Goal: Information Seeking & Learning: Find specific fact

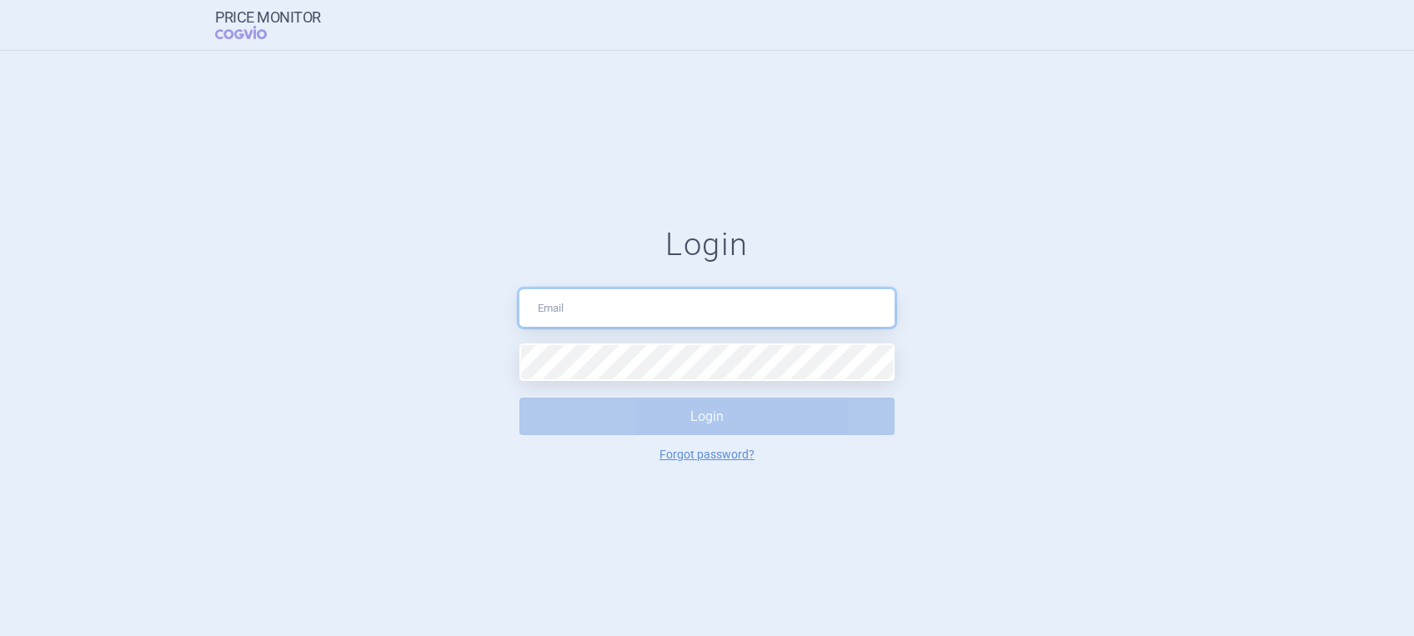
type input "[PERSON_NAME][EMAIL_ADDRESS][DOMAIN_NAME]"
click at [690, 424] on button "Login" at bounding box center [707, 417] width 375 height 38
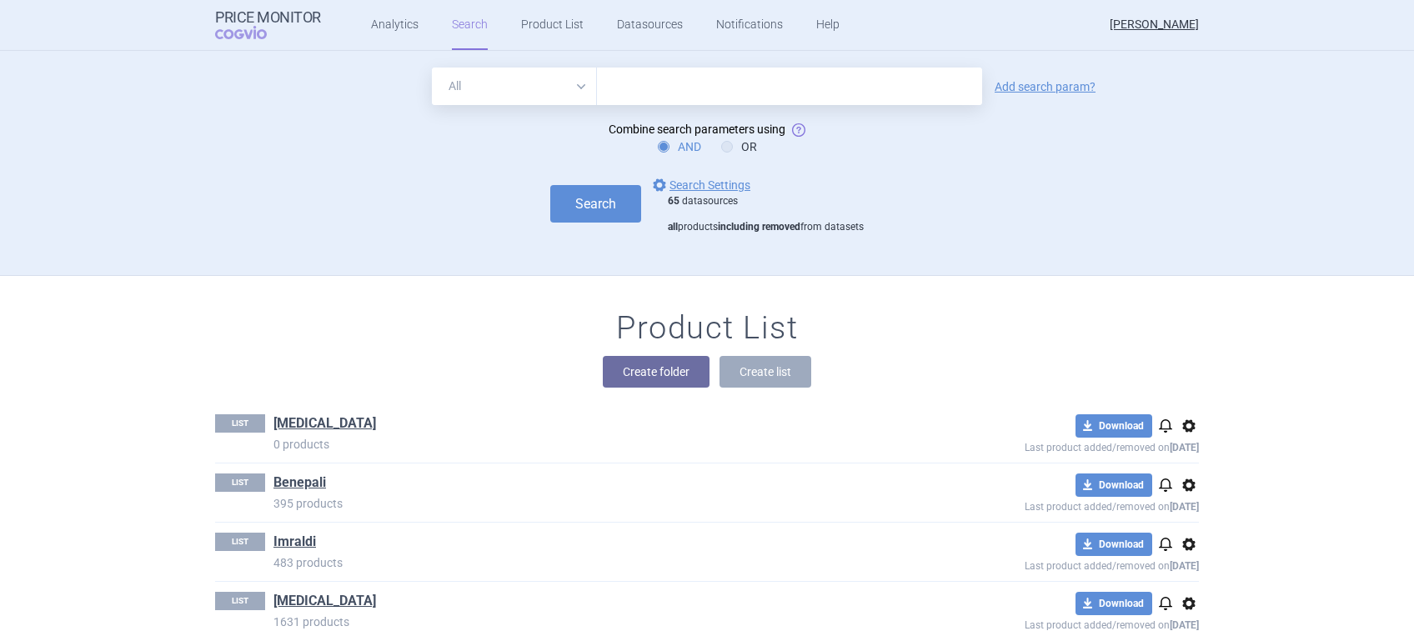
drag, startPoint x: 689, startPoint y: 89, endPoint x: 687, endPoint y: 81, distance: 8.5
click at [689, 88] on input "text" at bounding box center [789, 87] width 385 height 38
type input "[MEDICAL_DATA]"
click button "Search" at bounding box center [595, 204] width 91 height 38
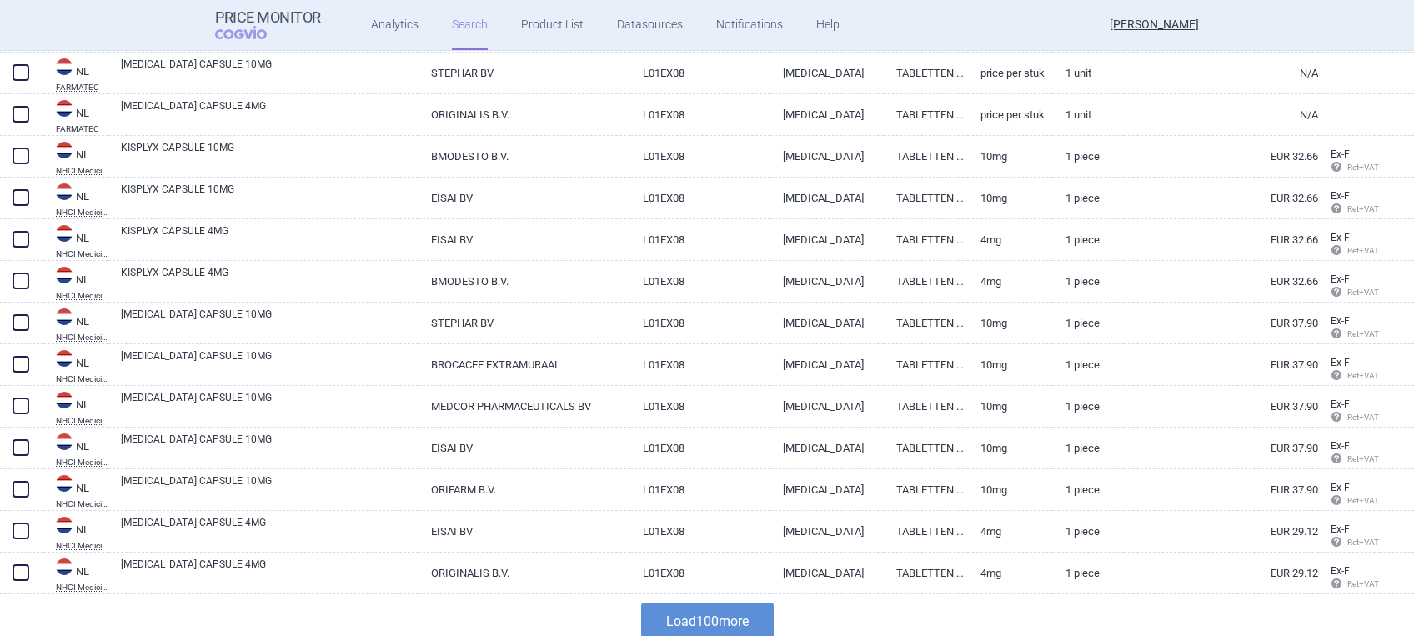
scroll to position [4008, 0]
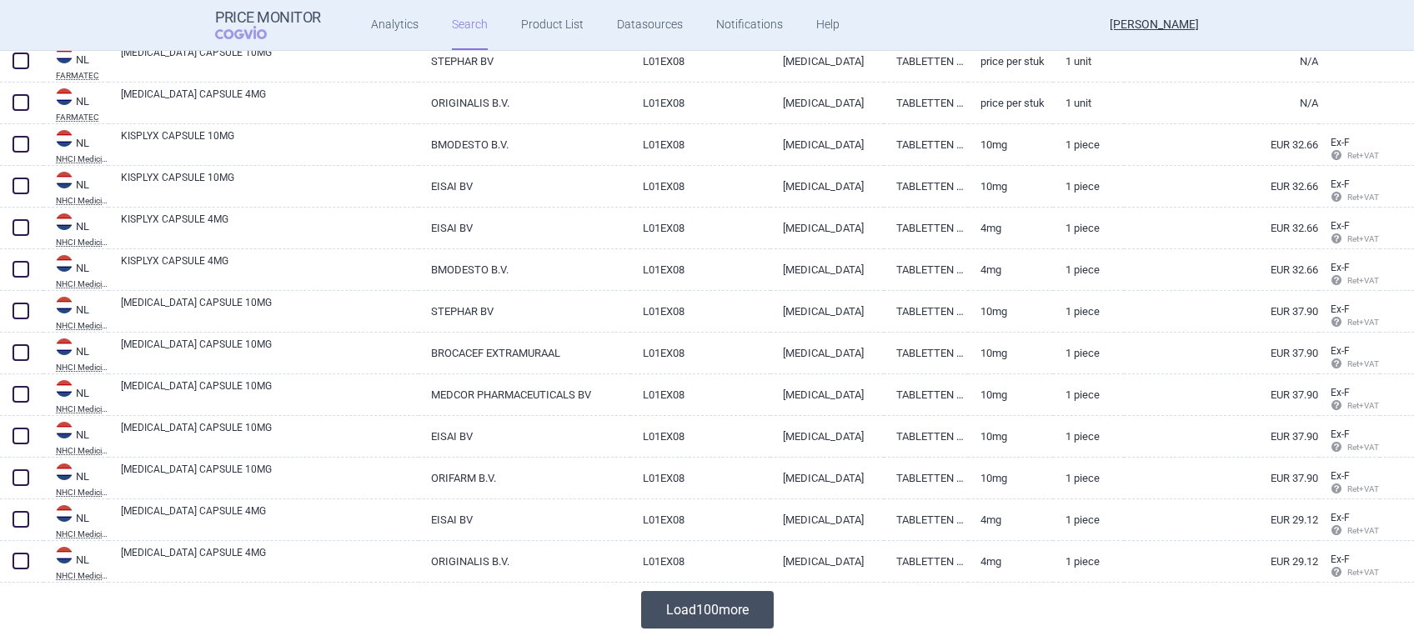
click at [715, 612] on button "Load 100 more" at bounding box center [707, 610] width 133 height 38
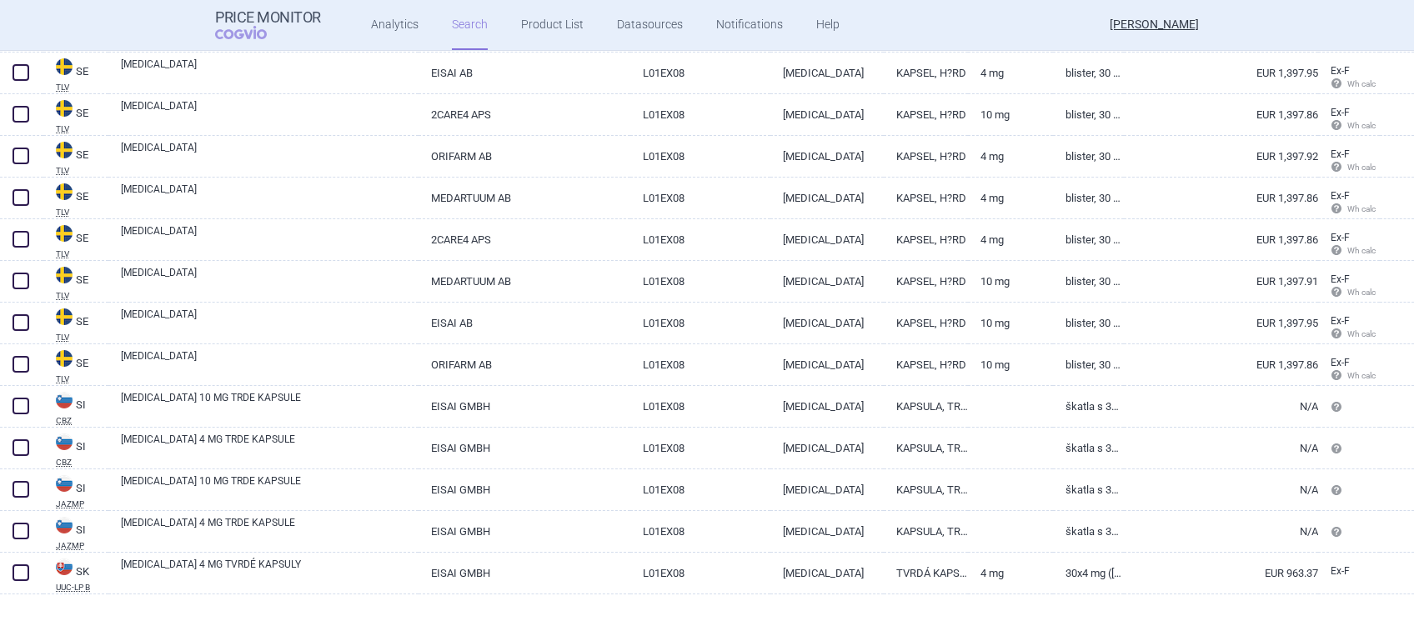
scroll to position [5175, 0]
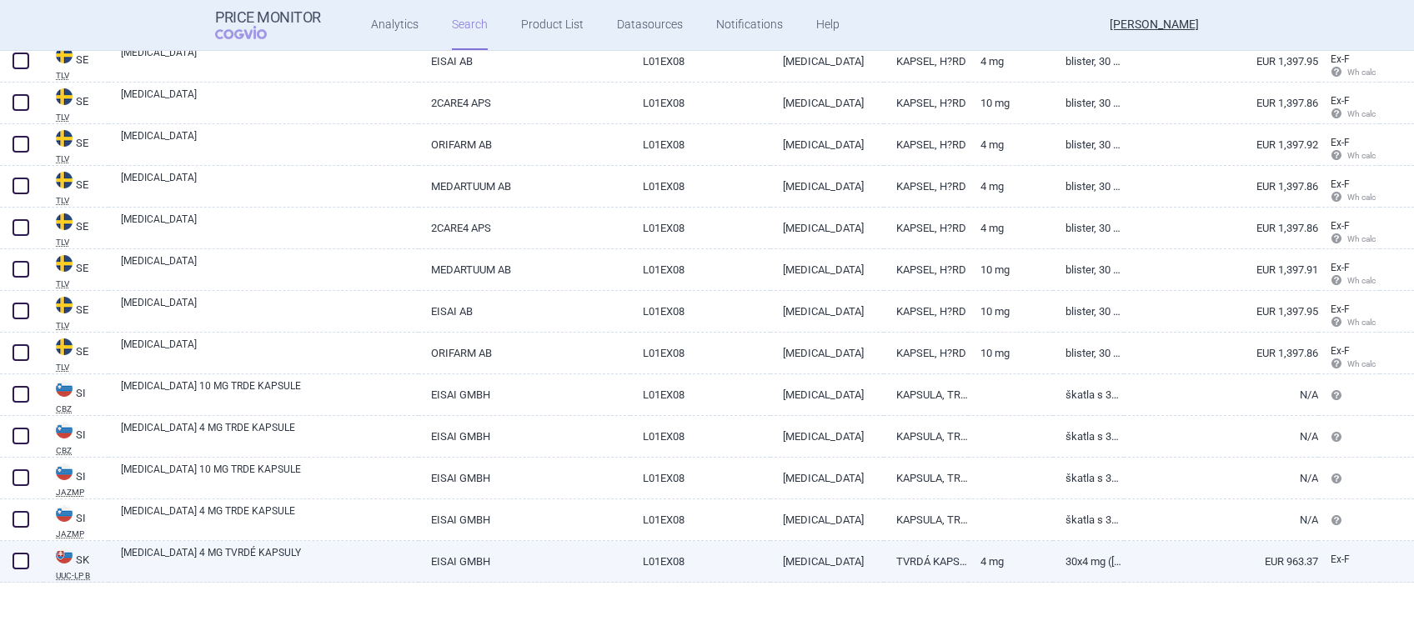
click at [1272, 561] on link "EUR 963.37" at bounding box center [1221, 561] width 194 height 41
select select "EUR"
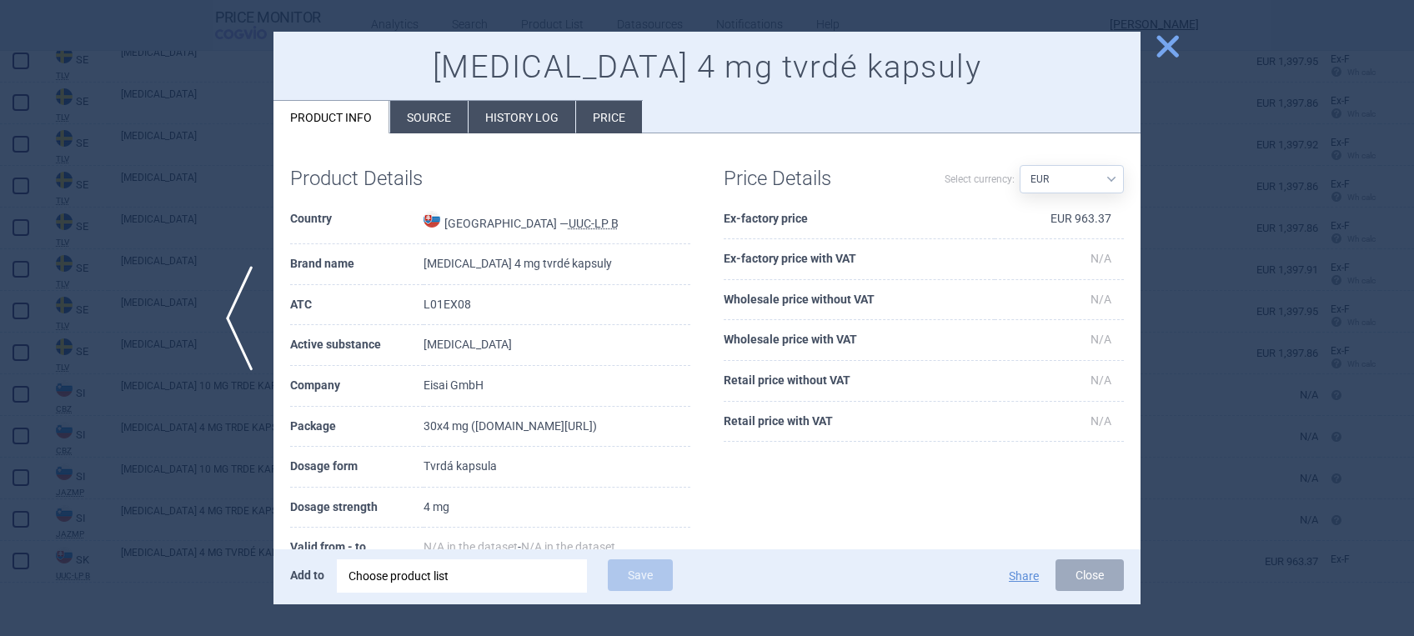
click at [449, 120] on li "Source" at bounding box center [429, 117] width 78 height 33
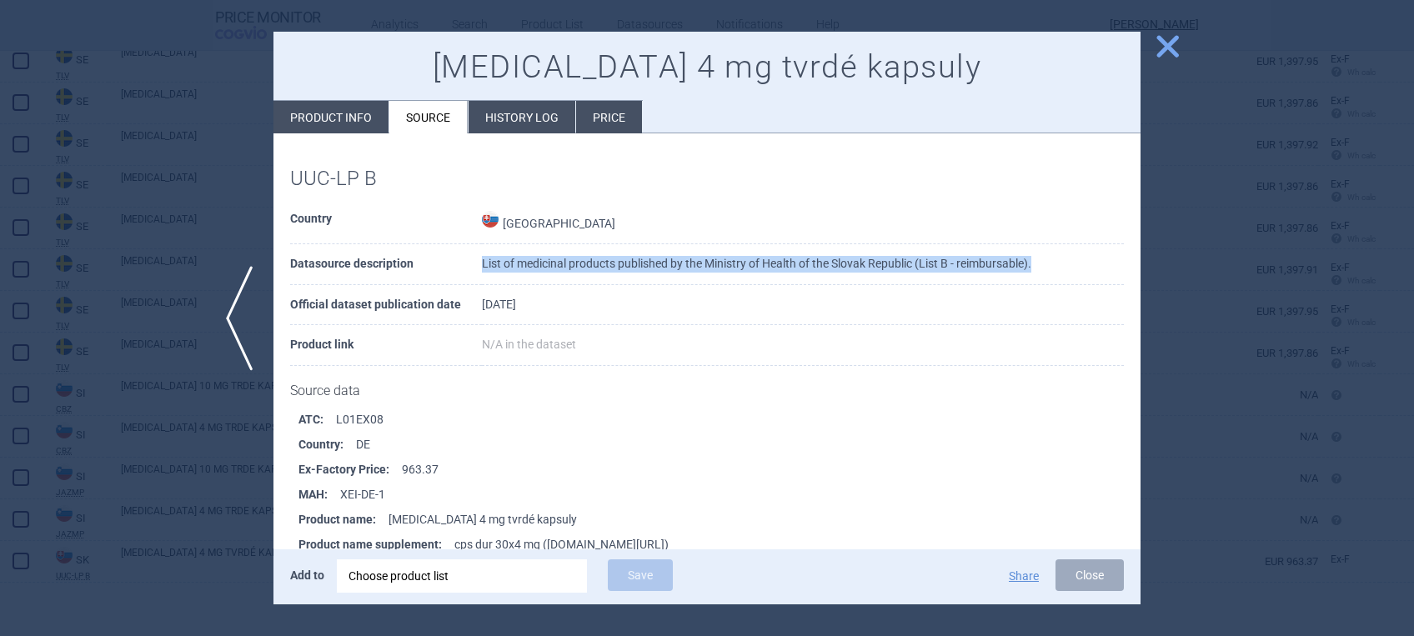
drag, startPoint x: 479, startPoint y: 259, endPoint x: 1032, endPoint y: 267, distance: 553.8
click at [1032, 267] on td "List of medicinal products published by the Ministry of Health of the Slovak Re…" at bounding box center [803, 264] width 642 height 41
drag, startPoint x: 1032, startPoint y: 267, endPoint x: 968, endPoint y: 267, distance: 64.2
copy td "List of medicinal products published by the Ministry of Health of the Slovak Re…"
